Goal: Task Accomplishment & Management: Complete application form

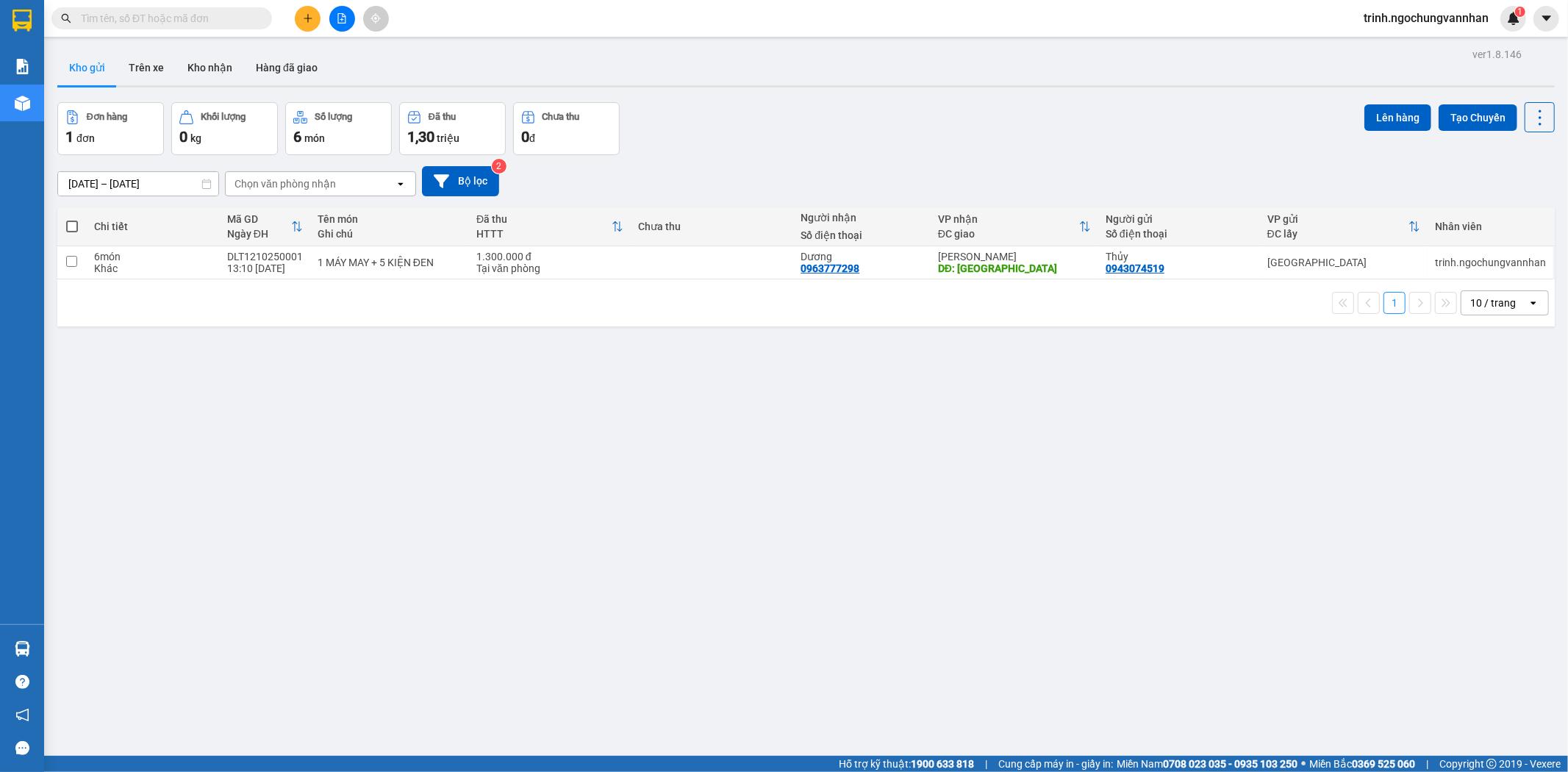
click at [307, 16] on icon "plus" at bounding box center [307, 18] width 1 height 8
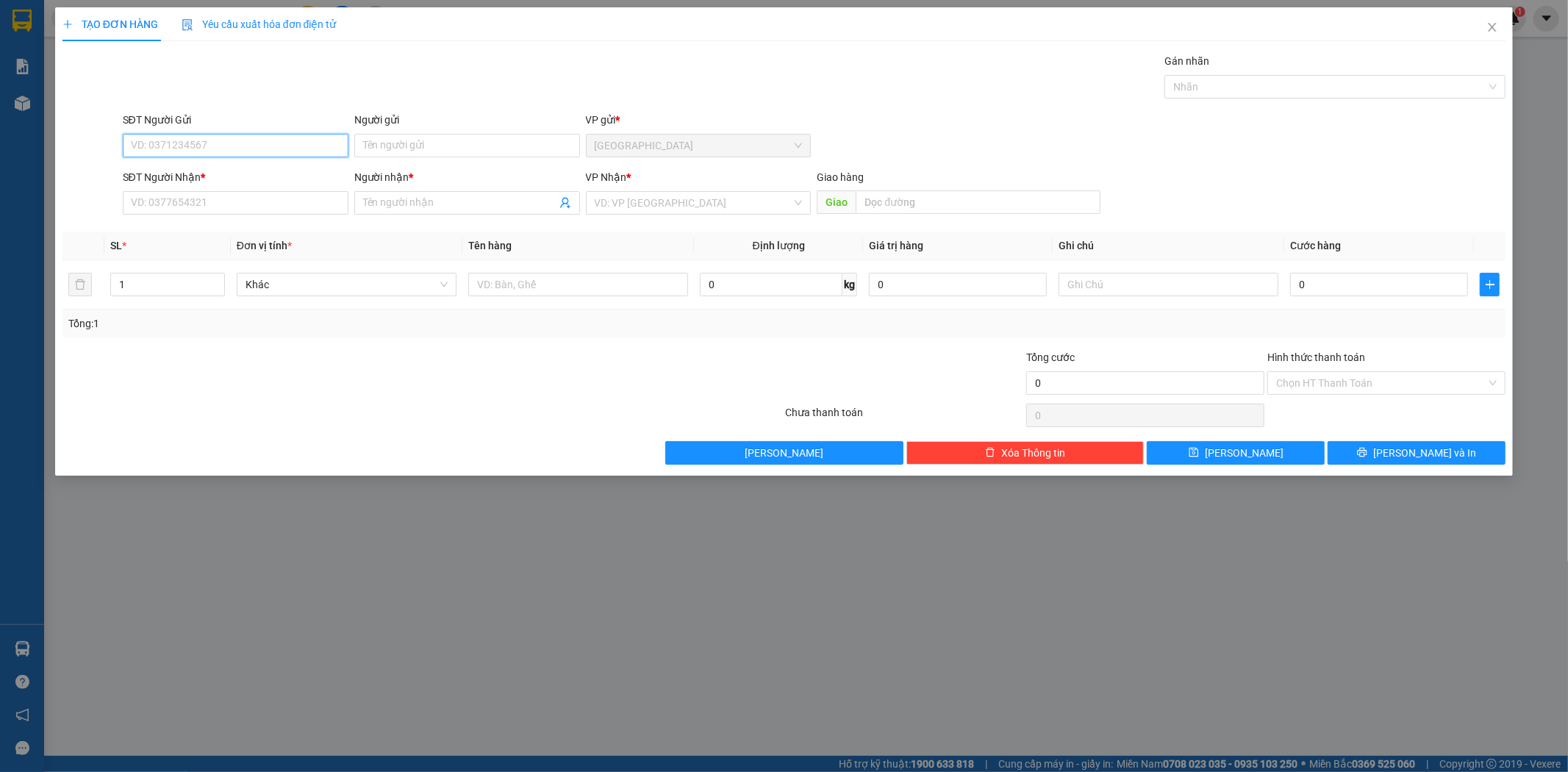
click at [311, 142] on input "SĐT Người Gửi" at bounding box center [236, 145] width 226 height 23
type input "0919536305"
click at [193, 171] on div "0919536305 - Ngân" at bounding box center [235, 175] width 208 height 16
type input "Ngân"
type input "0968998000"
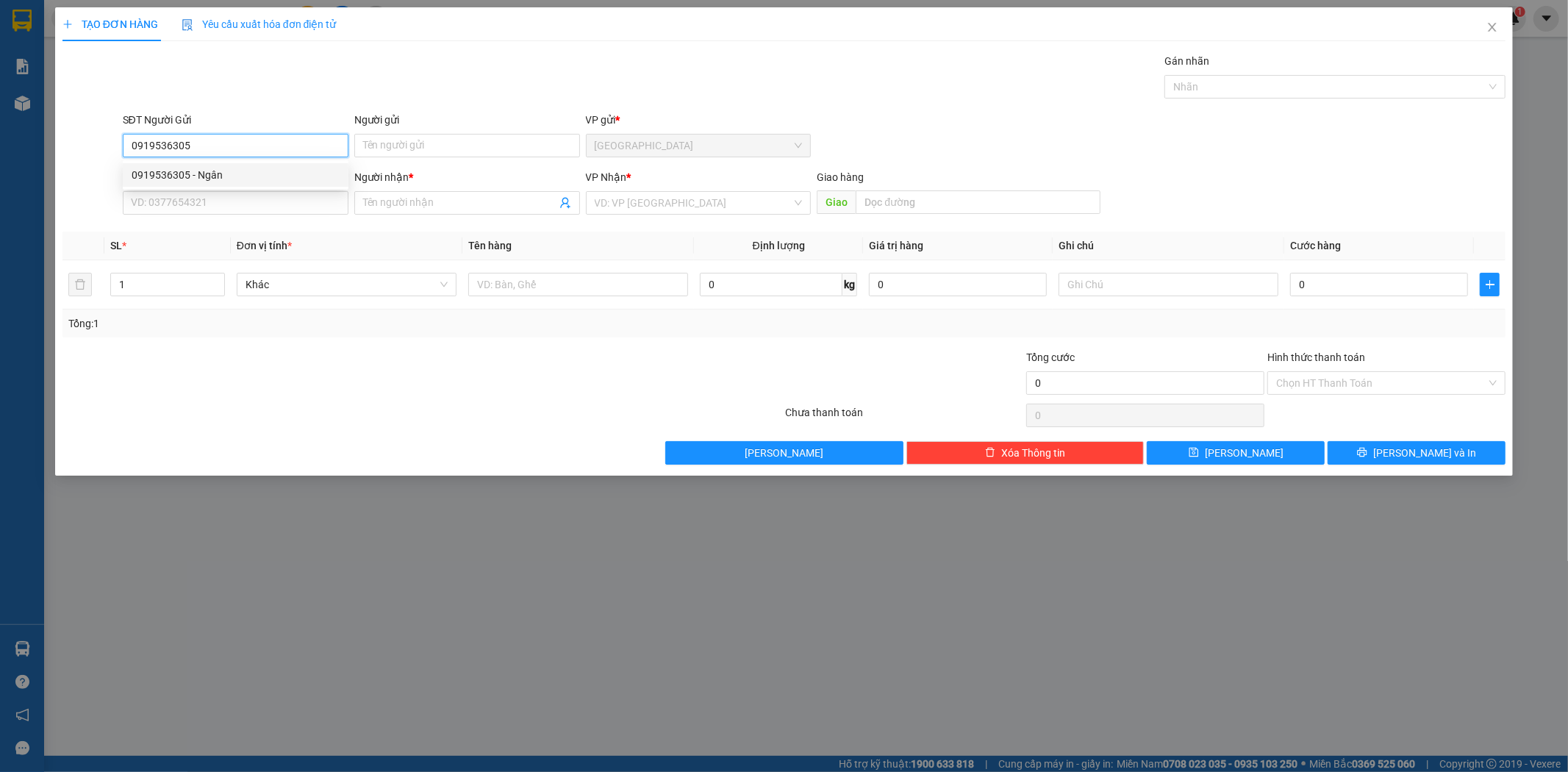
type input "[PERSON_NAME]"
type input "1.400.000"
type input "0919536305"
click at [190, 203] on input "0968998000" at bounding box center [236, 203] width 226 height 23
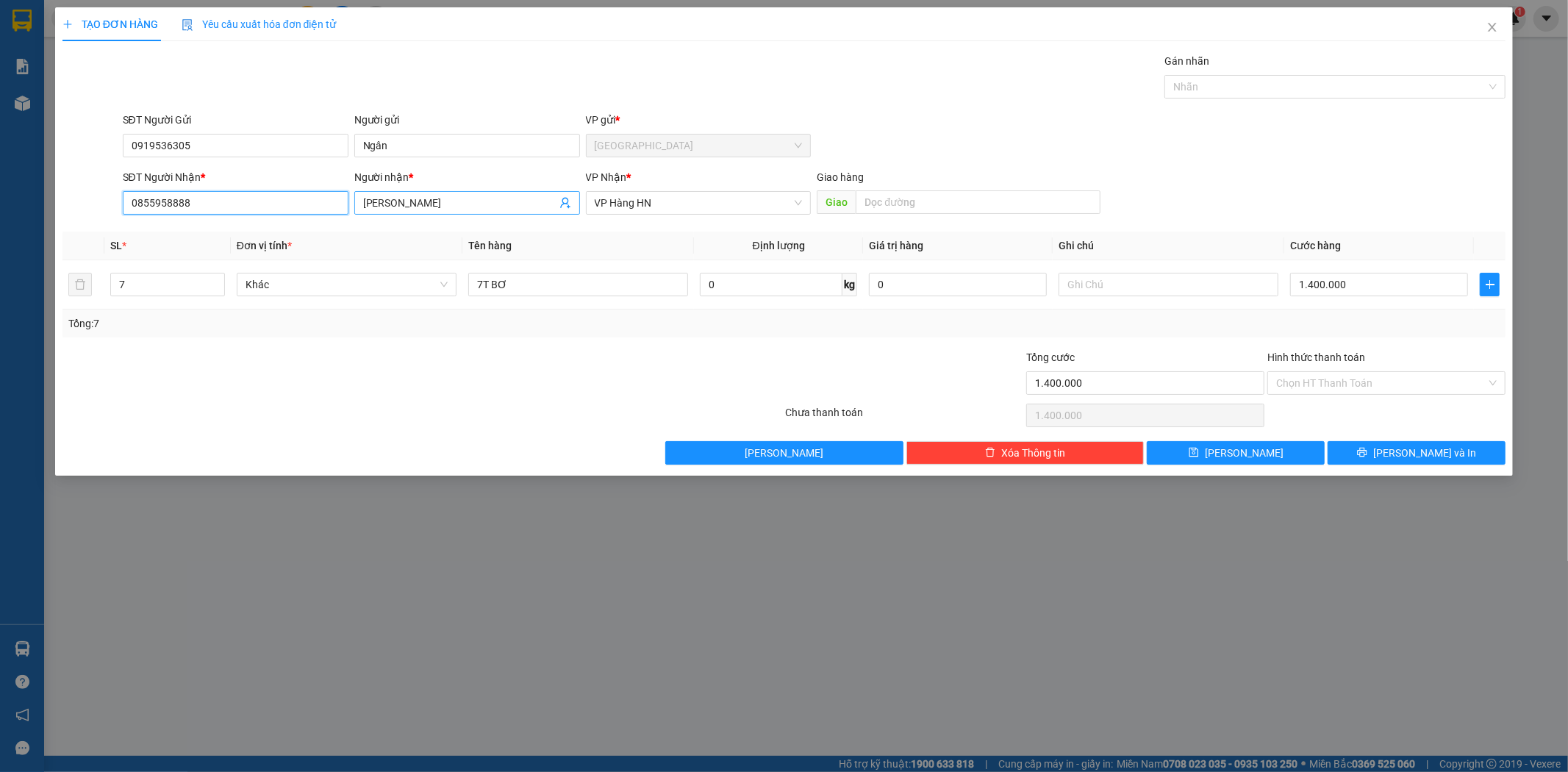
type input "0855958888"
click at [387, 208] on input "[PERSON_NAME]" at bounding box center [460, 203] width 193 height 16
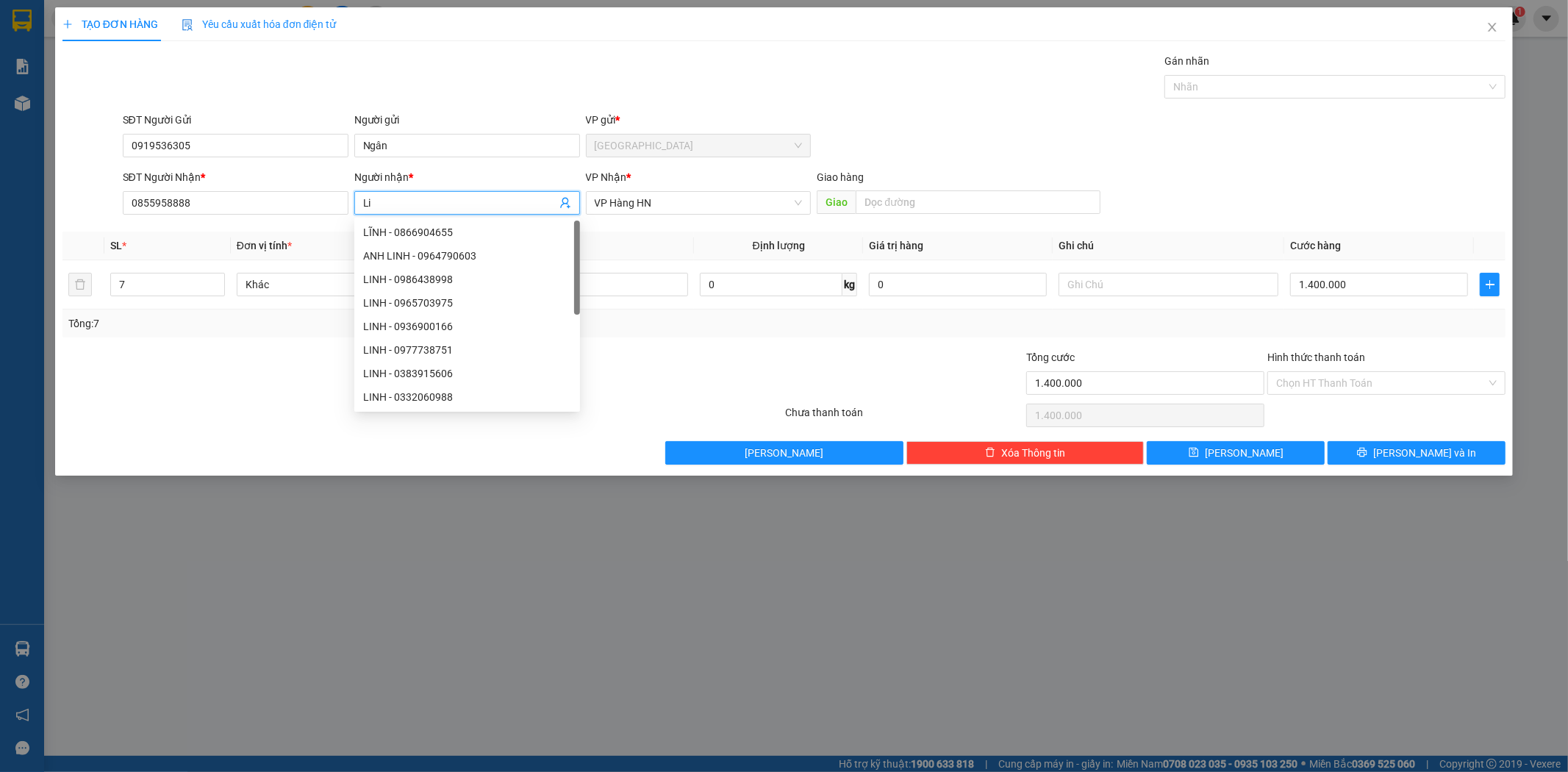
type input "L"
type input "A"
type input "ÁNH"
click at [945, 196] on input "text" at bounding box center [978, 202] width 244 height 23
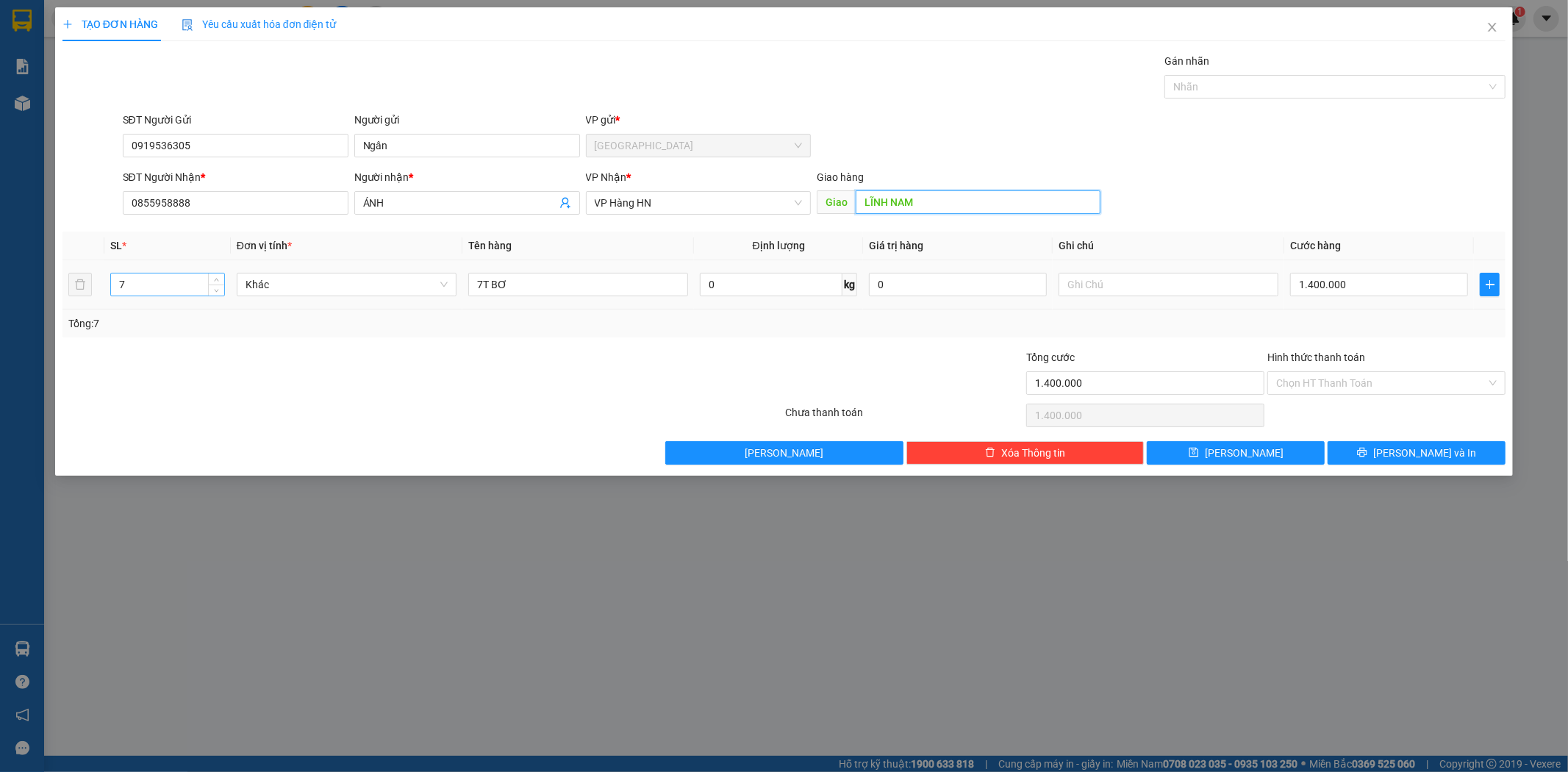
type input "LĨNH NAM"
click at [126, 282] on input "7" at bounding box center [168, 285] width 113 height 22
type input "1"
click at [506, 288] on input "7T BƠ" at bounding box center [578, 285] width 220 height 23
type input "7"
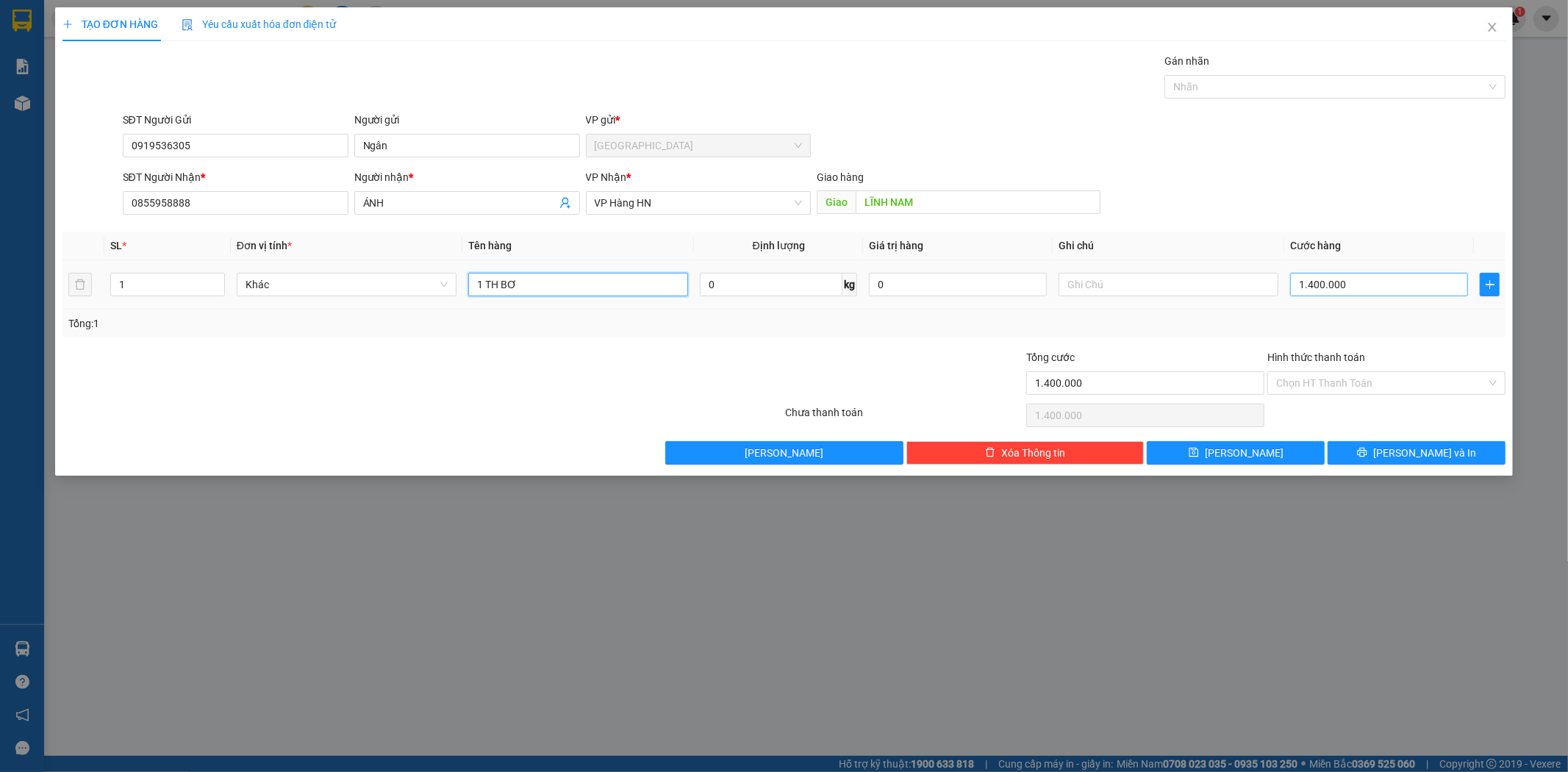
type input "1 TH BƠ"
click at [1345, 287] on input "1.400.000" at bounding box center [1379, 285] width 178 height 23
type input "0"
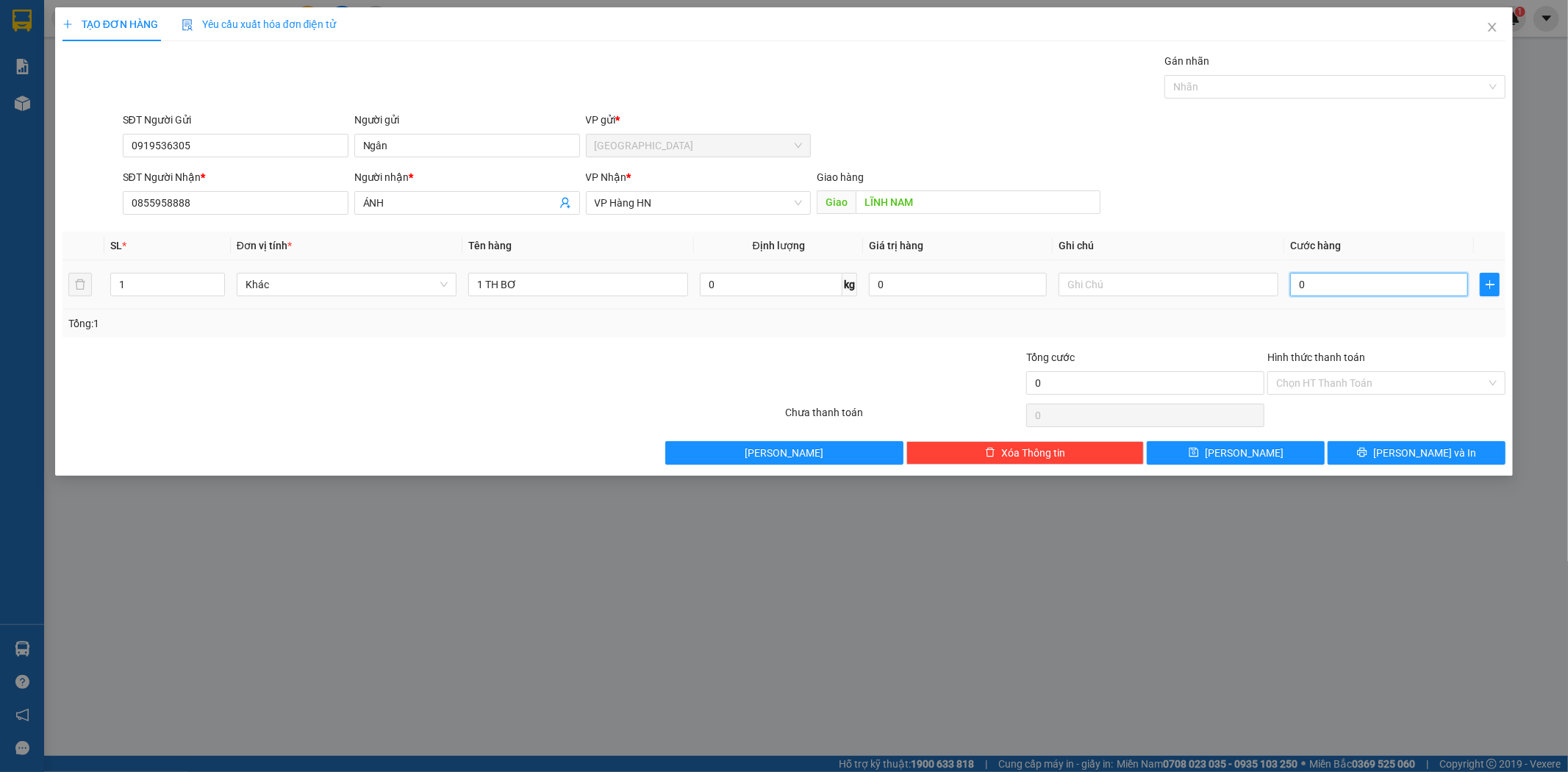
type input "1"
type input "01"
type input "12"
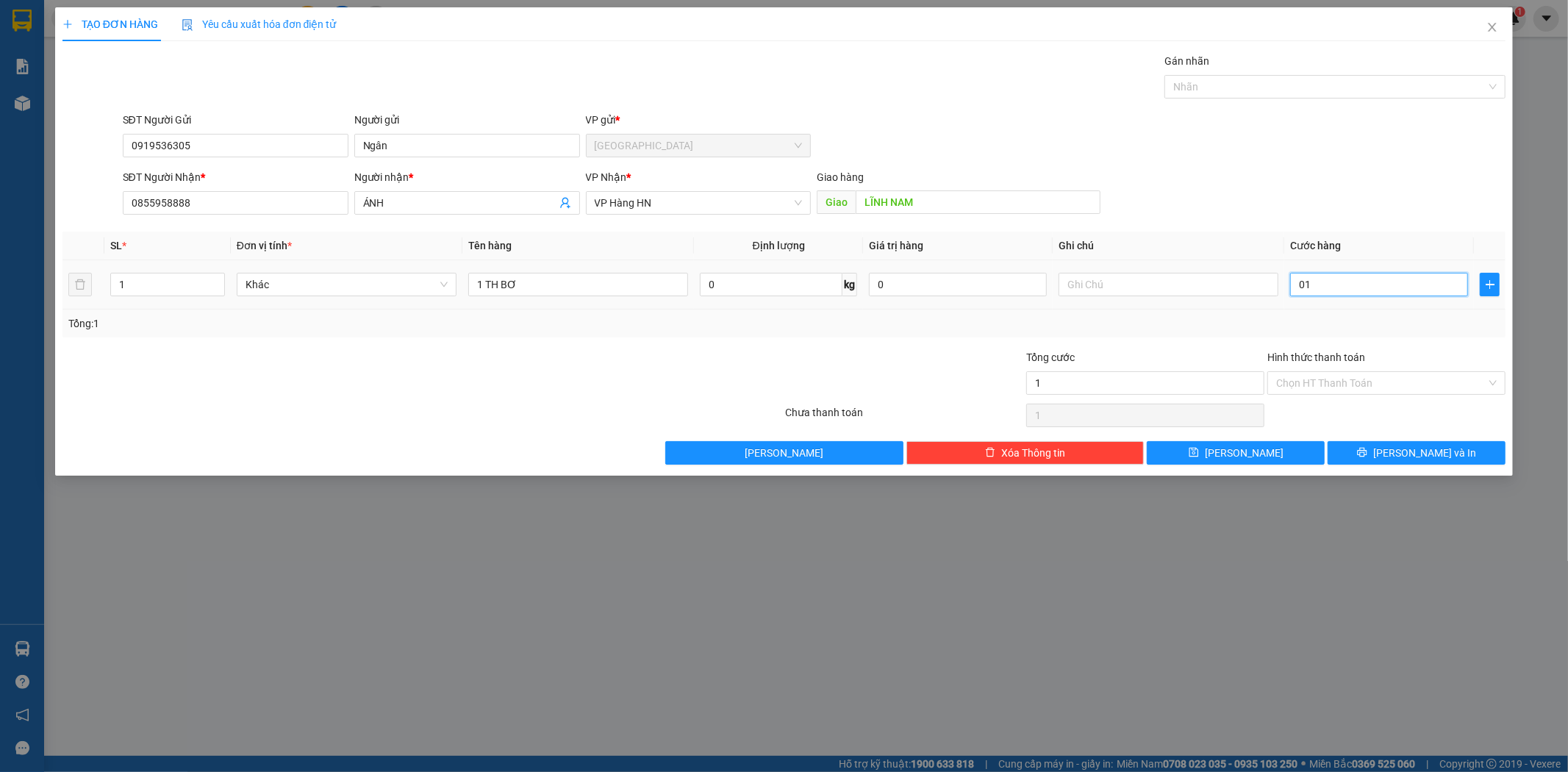
type input "012"
type input "120"
type input "0.120"
type input "1.200"
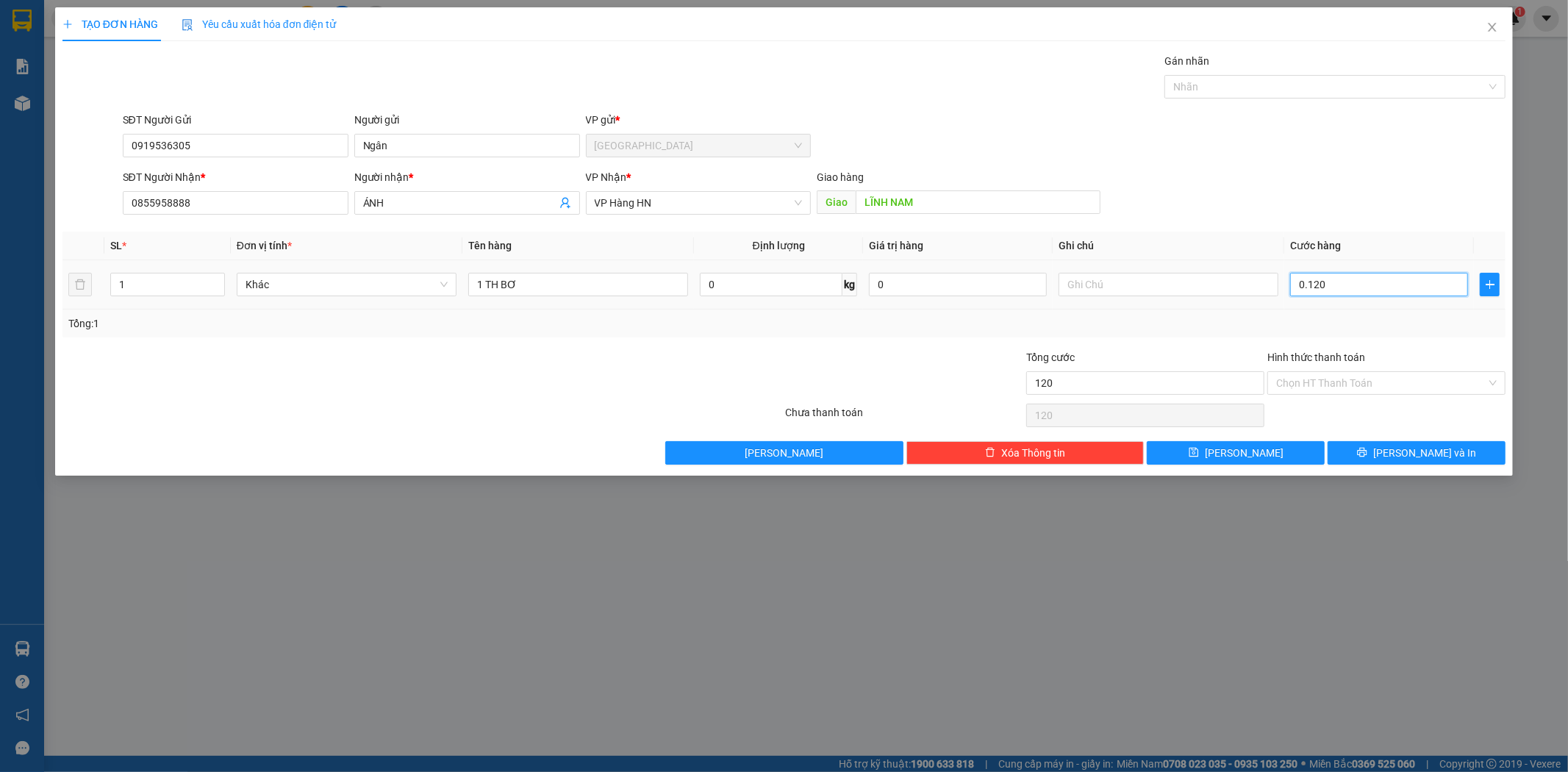
type input "1.200"
type input "01.200"
type input "12.000"
type input "012.000"
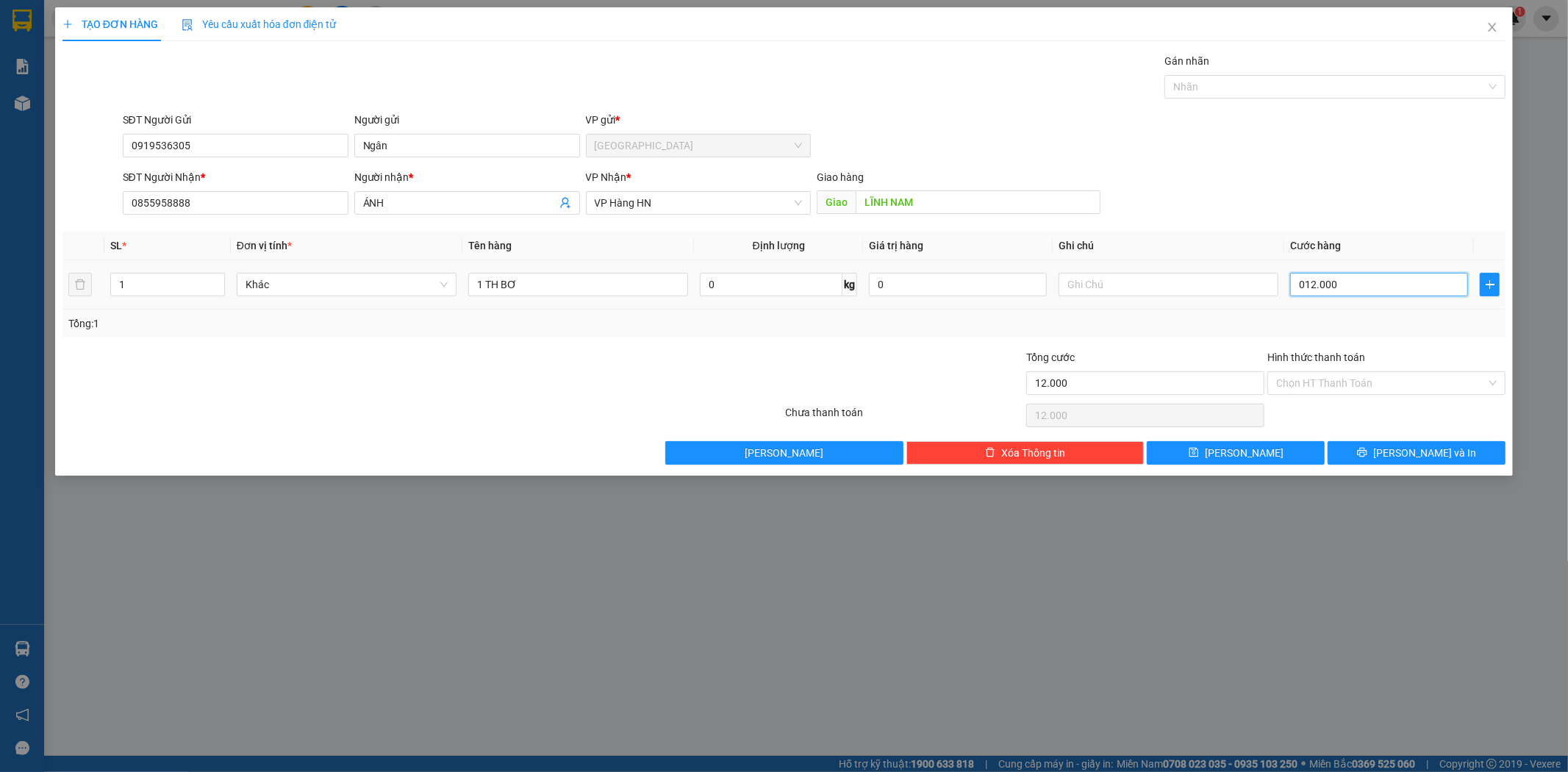
type input "120.000"
click at [1302, 356] on label "Hình thức thanh toán" at bounding box center [1317, 357] width 97 height 12
click at [1302, 372] on input "Hình thức thanh toán" at bounding box center [1382, 383] width 210 height 22
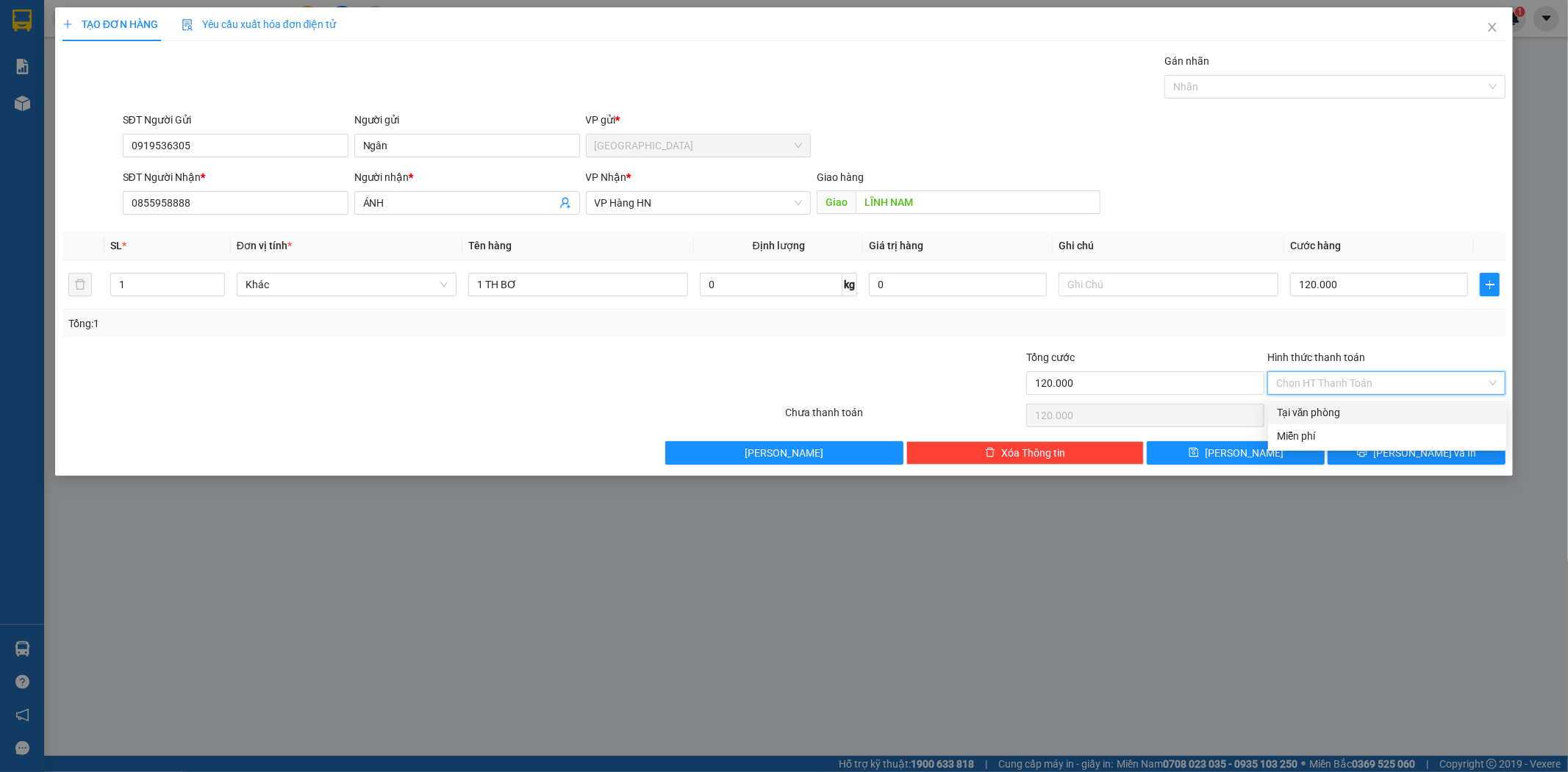
click at [1316, 410] on div "Tại văn phòng" at bounding box center [1387, 412] width 220 height 16
type input "0"
click at [1416, 453] on span "[PERSON_NAME] và In" at bounding box center [1424, 453] width 103 height 16
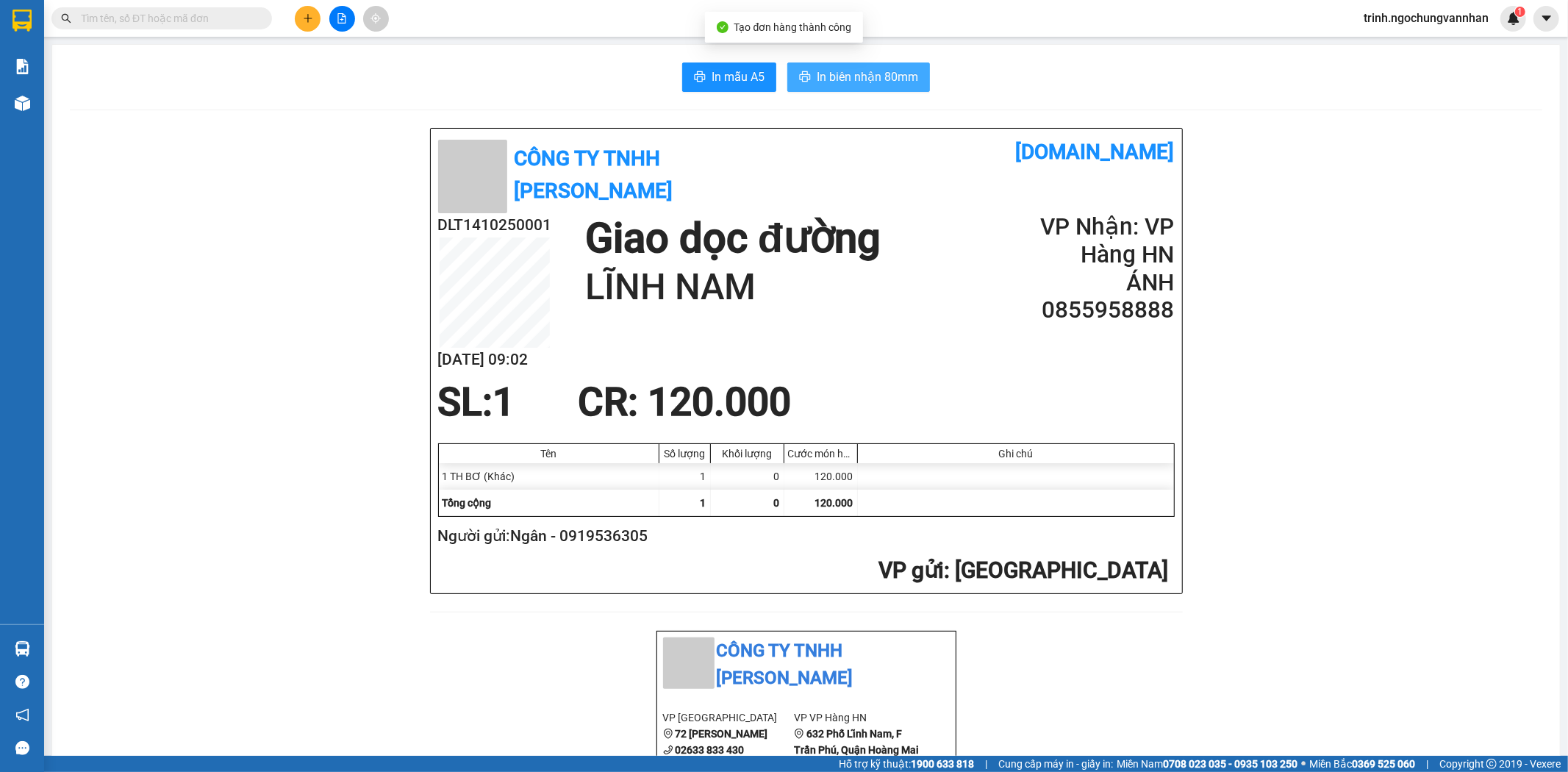
click at [883, 83] on span "In biên nhận 80mm" at bounding box center [867, 77] width 101 height 19
click at [726, 81] on span "In mẫu A5" at bounding box center [738, 77] width 53 height 19
